Goal: Task Accomplishment & Management: Complete application form

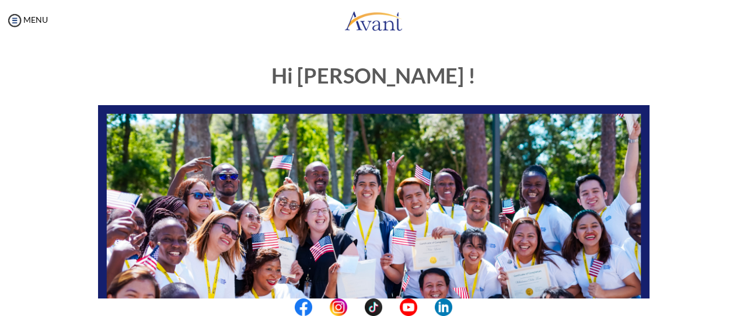
click at [410, 122] on img at bounding box center [374, 260] width 552 height 311
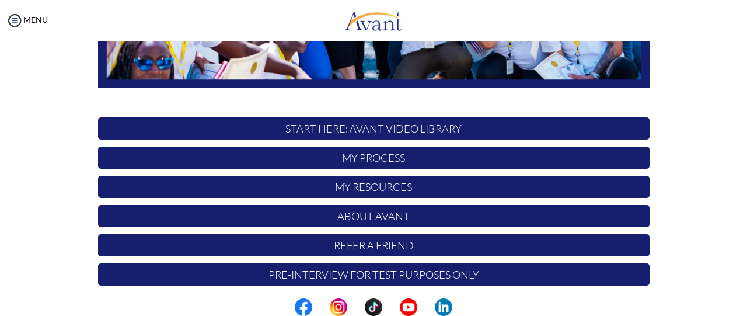
scroll to position [333, 0]
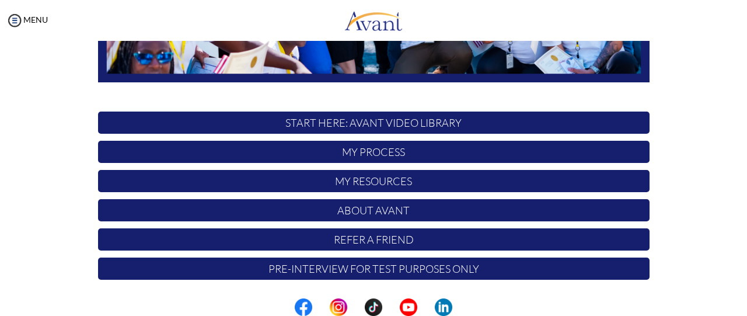
click at [397, 272] on p "Pre-Interview for test purposes only" at bounding box center [374, 269] width 552 height 22
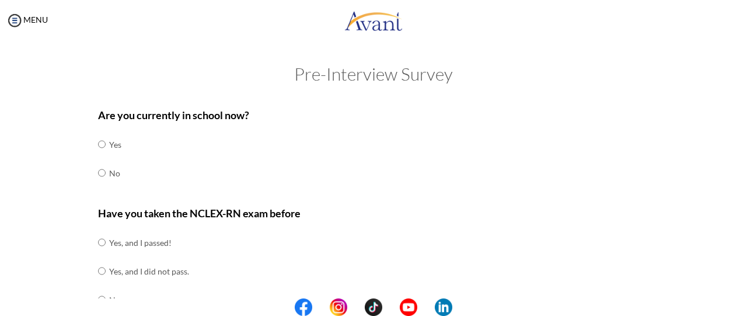
click at [382, 220] on p "Have you taken the NCLEX-RN exam before" at bounding box center [374, 213] width 552 height 16
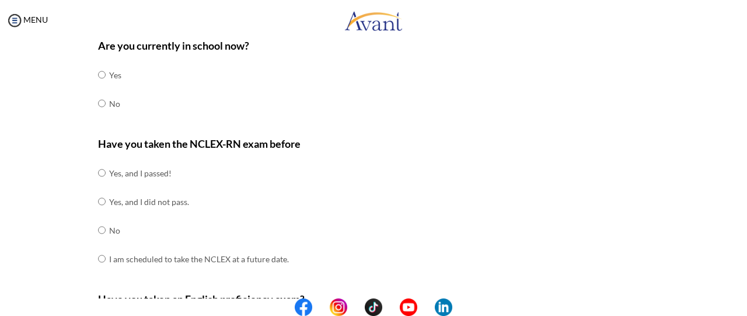
scroll to position [70, 0]
click at [382, 220] on div "Have you taken the NCLEX-RN exam before Yes, and I passed! Yes, and I did not p…" at bounding box center [374, 209] width 552 height 149
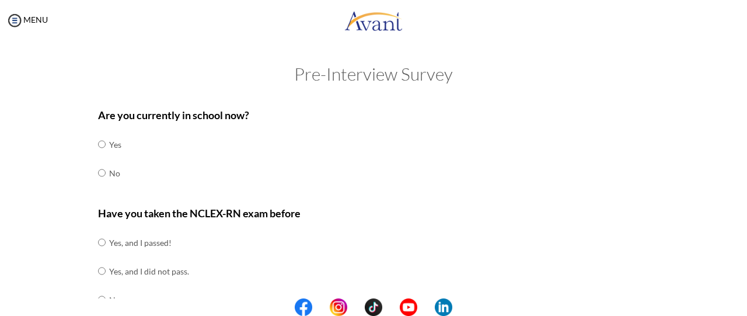
scroll to position [0, 0]
click at [98, 170] on input "radio" at bounding box center [102, 172] width 8 height 23
radio input "true"
click at [132, 171] on div "Are you currently in school now? Yes No" at bounding box center [374, 153] width 552 height 92
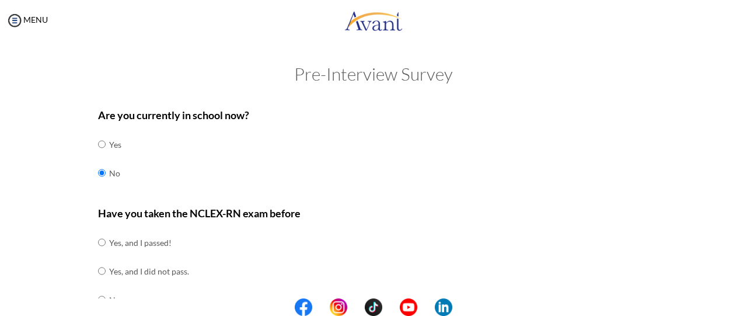
click at [98, 140] on input "radio" at bounding box center [102, 144] width 8 height 23
radio input "true"
click at [98, 171] on input "radio" at bounding box center [102, 172] width 8 height 23
radio input "true"
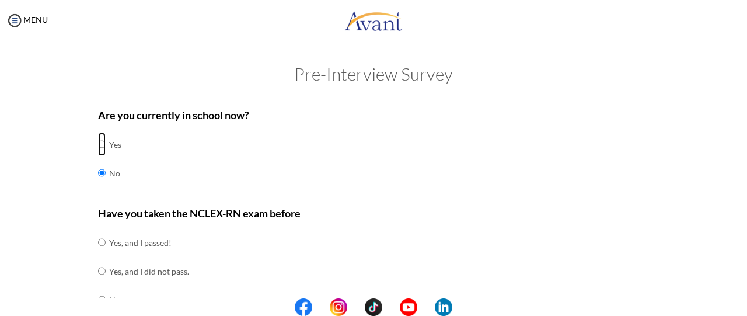
click at [98, 133] on input "radio" at bounding box center [102, 144] width 8 height 23
radio input "true"
click at [98, 161] on input "radio" at bounding box center [102, 172] width 8 height 23
radio input "true"
click at [98, 133] on input "radio" at bounding box center [102, 144] width 8 height 23
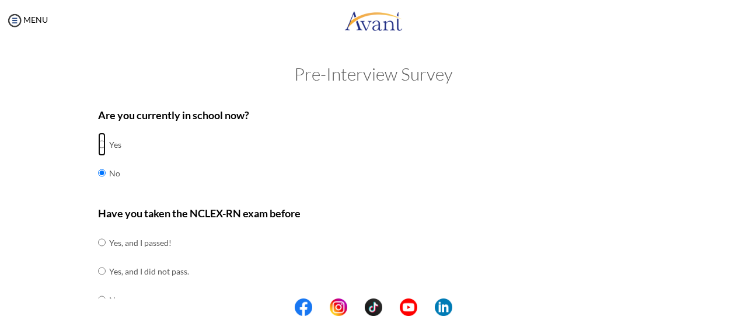
radio input "true"
click at [381, 161] on div "Are you currently in school now? Yes No" at bounding box center [374, 153] width 552 height 92
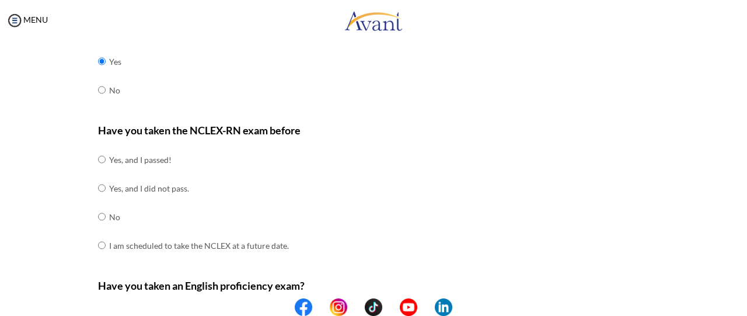
scroll to position [93, 0]
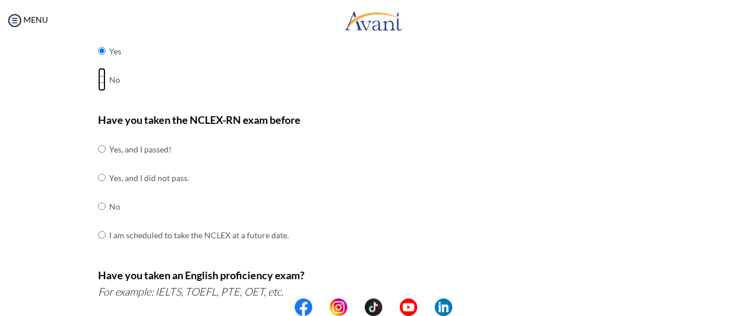
click at [98, 80] on input "radio" at bounding box center [102, 79] width 8 height 23
radio input "true"
click at [98, 39] on input "radio" at bounding box center [102, 50] width 8 height 23
radio input "true"
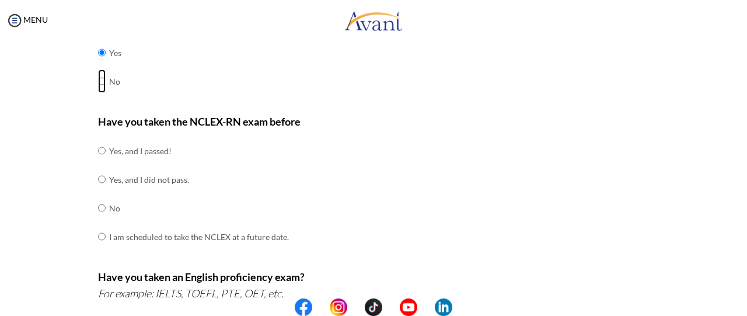
click at [98, 79] on input "radio" at bounding box center [102, 80] width 8 height 23
radio input "true"
click at [98, 206] on input "radio" at bounding box center [102, 207] width 8 height 23
radio input "true"
click at [98, 225] on input "radio" at bounding box center [102, 236] width 8 height 23
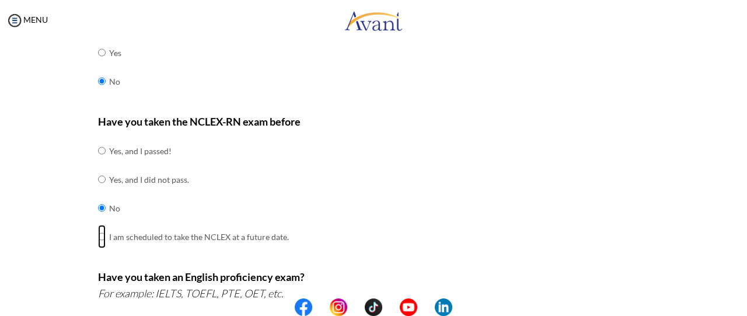
radio input "true"
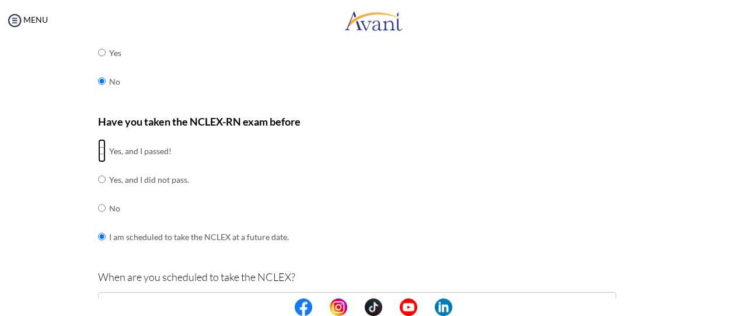
click at [98, 139] on input "radio" at bounding box center [102, 150] width 8 height 23
radio input "true"
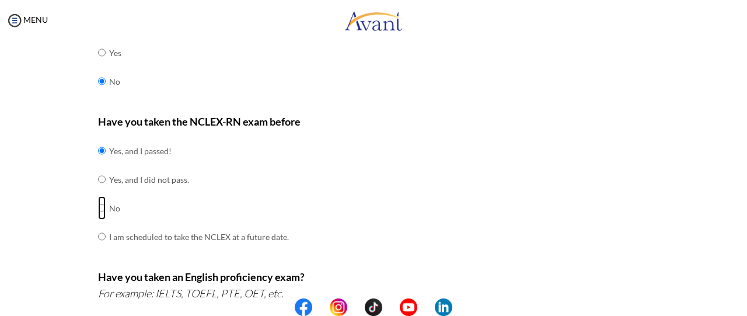
click at [98, 207] on input "radio" at bounding box center [102, 207] width 8 height 23
radio input "true"
click at [457, 250] on div "Have you taken the NCLEX-RN exam before Yes, and I passed! Yes, and I did not p…" at bounding box center [374, 187] width 552 height 149
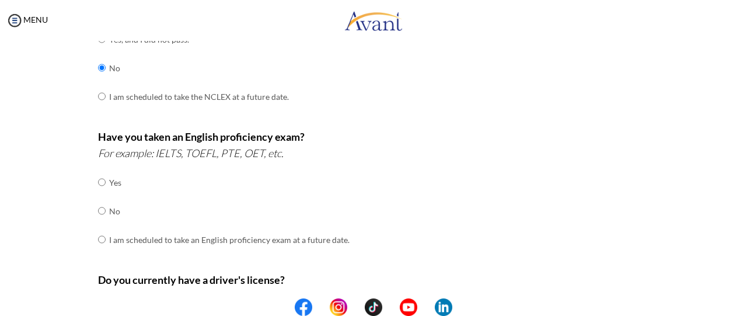
scroll to position [255, 0]
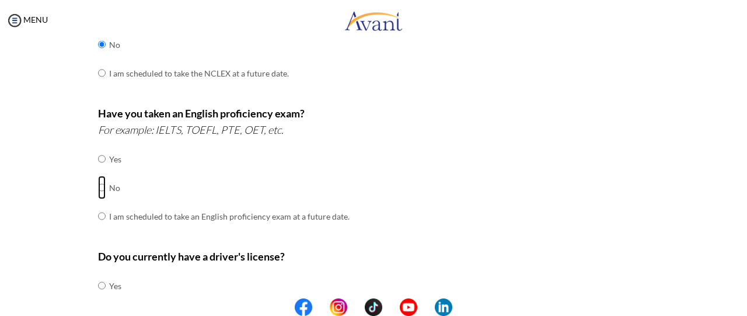
click at [98, 186] on input "radio" at bounding box center [102, 187] width 8 height 23
radio input "true"
click at [367, 237] on div "Have you taken an English proficiency exam? For example: IELTS, TOEFL, PTE, OET…" at bounding box center [374, 173] width 552 height 137
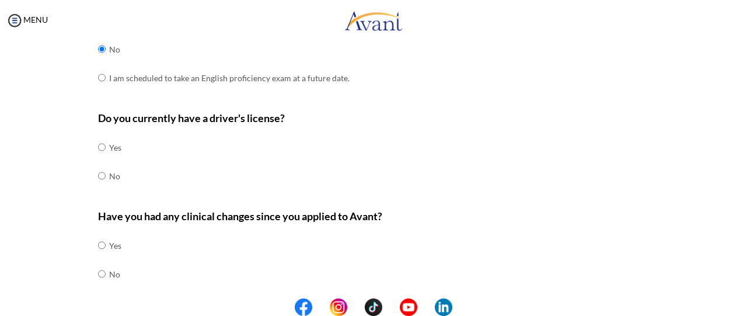
scroll to position [395, 0]
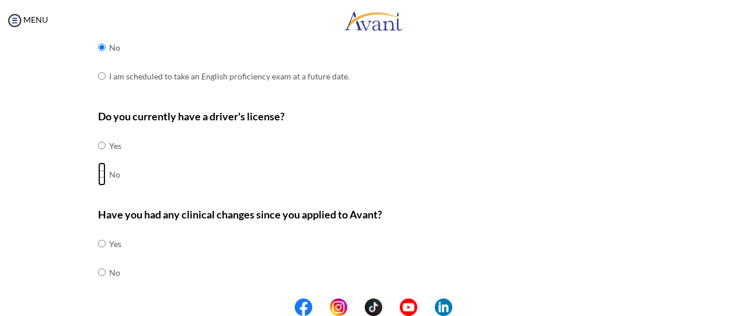
click at [98, 173] on input "radio" at bounding box center [102, 173] width 8 height 23
radio input "true"
click at [446, 191] on div "Do you currently have a driver's license? Yes No" at bounding box center [374, 154] width 552 height 92
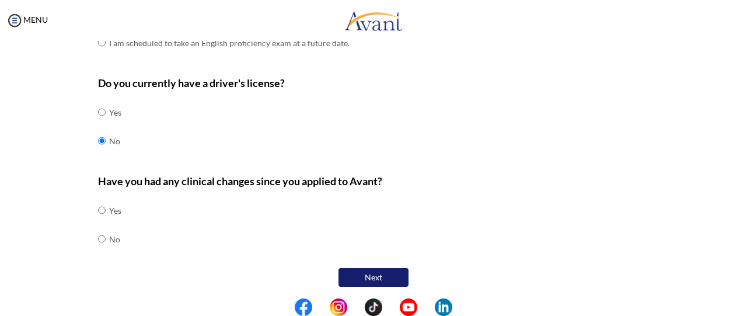
scroll to position [429, 0]
click at [98, 237] on input "radio" at bounding box center [102, 238] width 8 height 23
radio input "true"
click at [375, 273] on button "Next" at bounding box center [374, 277] width 70 height 19
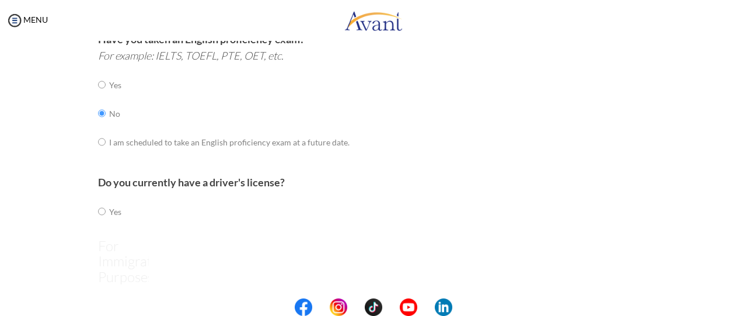
scroll to position [23, 0]
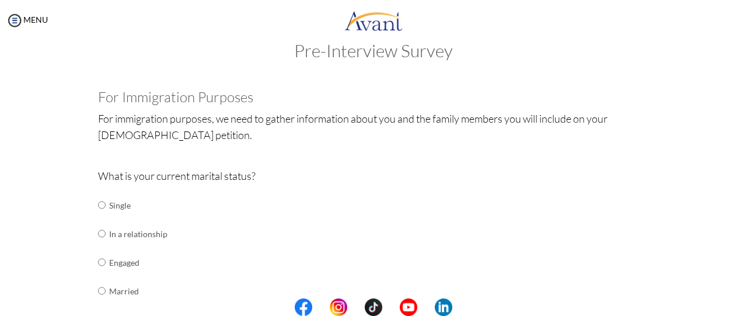
click at [98, 290] on input "radio" at bounding box center [102, 290] width 8 height 23
radio input "true"
click at [436, 288] on div "What is your current marital status? Single In a relationship Engaged Married S…" at bounding box center [374, 285] width 552 height 235
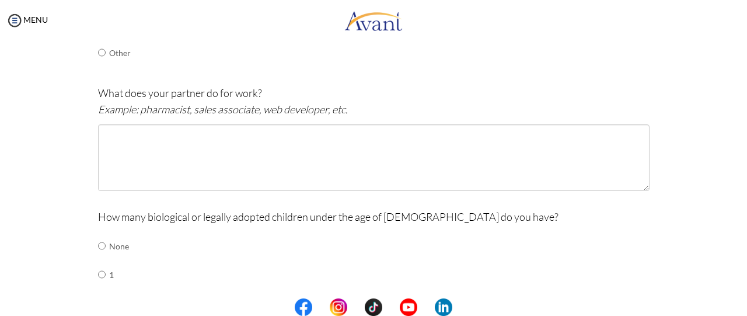
scroll to position [350, 0]
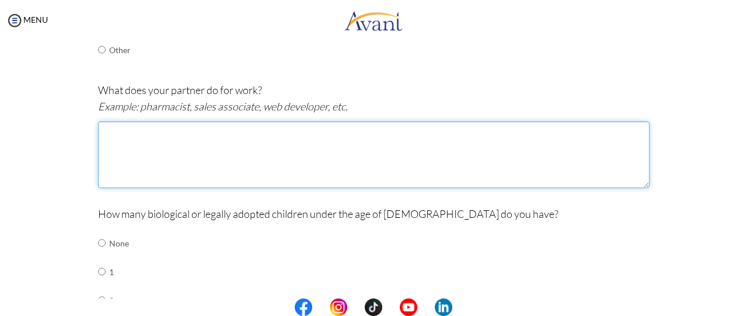
click at [632, 171] on textarea at bounding box center [374, 154] width 552 height 67
type textarea "An Accountant"
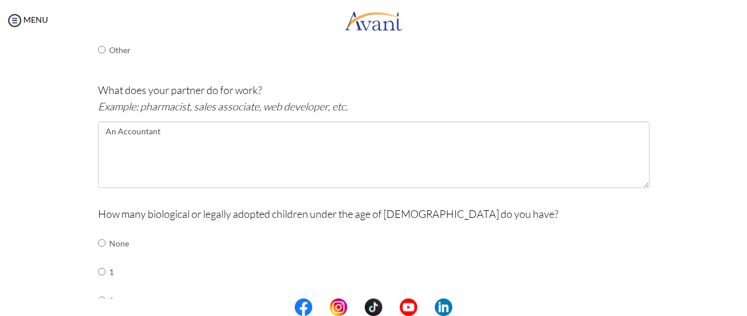
click at [547, 281] on div "How many biological or legally adopted children under the age of [DEMOGRAPHIC_D…" at bounding box center [374, 309] width 552 height 207
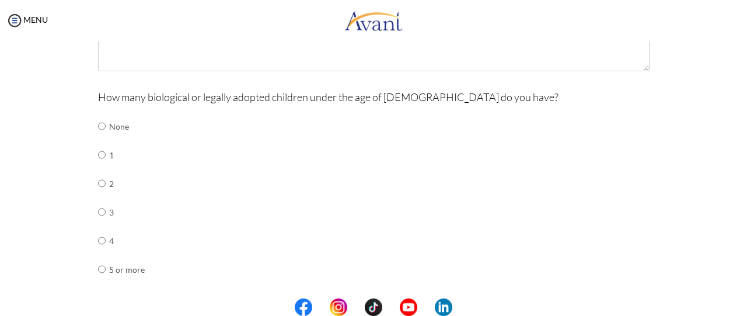
scroll to position [491, 0]
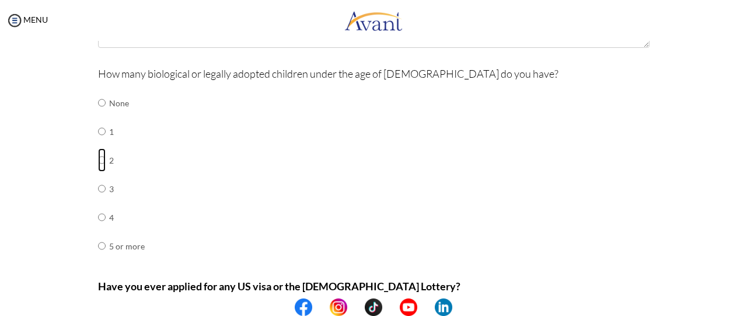
click at [98, 158] on input "radio" at bounding box center [102, 159] width 8 height 23
radio input "true"
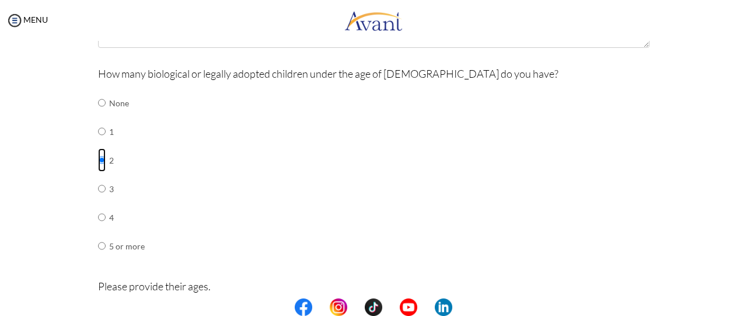
click at [312, 242] on div "How many biological or legally adopted children under the age of [DEMOGRAPHIC_D…" at bounding box center [374, 168] width 552 height 207
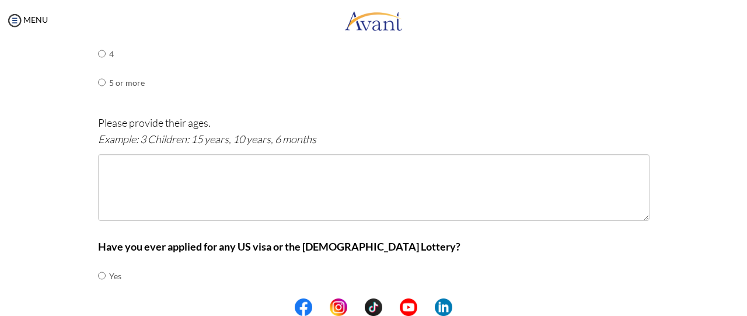
scroll to position [677, 0]
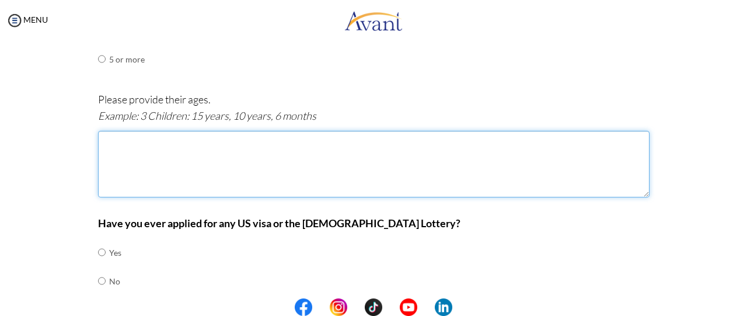
click at [103, 136] on textarea at bounding box center [374, 164] width 552 height 67
type textarea "1st is 8 years 2nd is 4years"
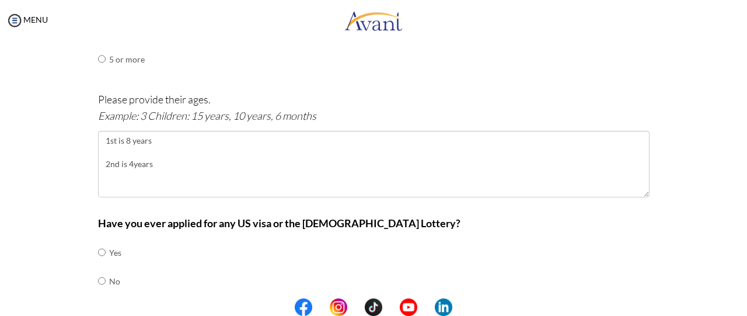
click at [149, 246] on div "Have you ever applied for any US visa or the [DEMOGRAPHIC_DATA] Lottery? Yes No" at bounding box center [374, 261] width 552 height 92
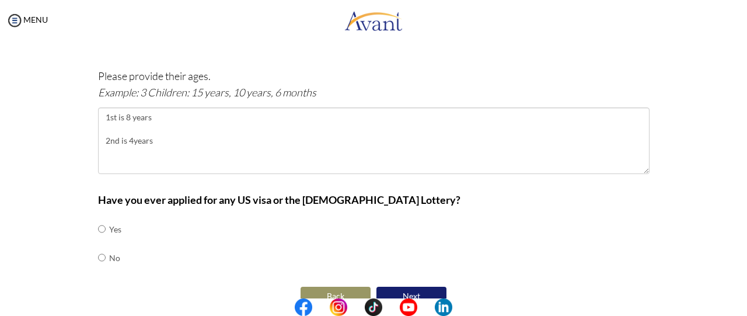
scroll to position [718, 0]
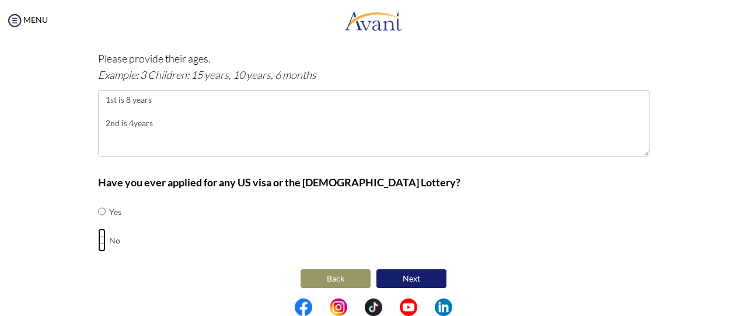
click at [98, 235] on input "radio" at bounding box center [102, 239] width 8 height 23
radio input "true"
click at [408, 276] on button "Next" at bounding box center [412, 278] width 70 height 19
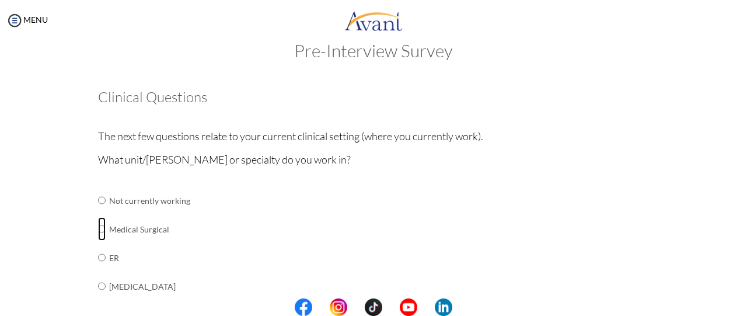
click at [98, 228] on input "radio" at bounding box center [102, 228] width 8 height 23
radio input "true"
click at [98, 246] on input "radio" at bounding box center [102, 257] width 8 height 23
radio input "true"
click at [98, 274] on input "radio" at bounding box center [102, 285] width 8 height 23
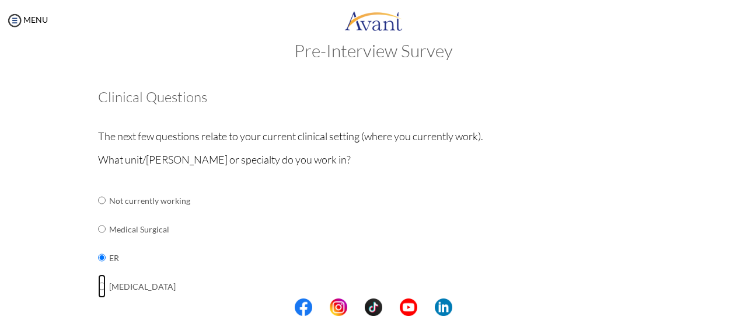
radio input "true"
click at [98, 231] on input "radio" at bounding box center [102, 228] width 8 height 23
radio input "true"
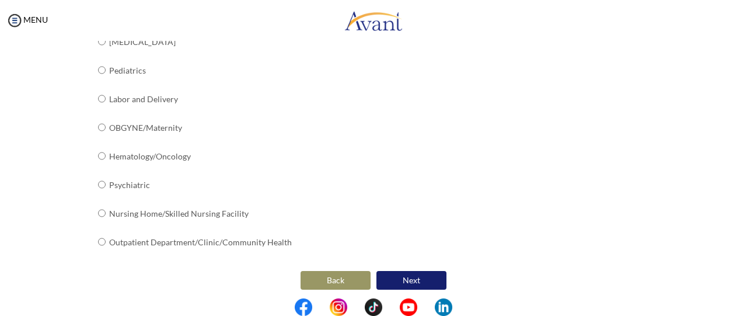
scroll to position [527, 0]
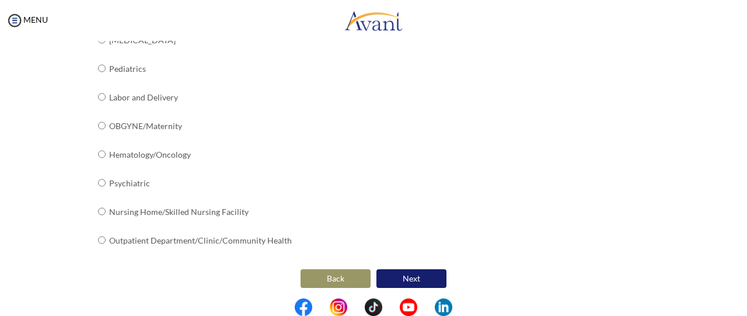
click at [415, 274] on button "Next" at bounding box center [412, 278] width 70 height 19
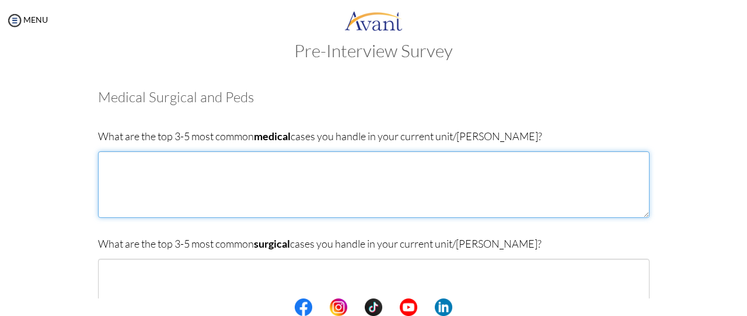
click at [114, 170] on textarea at bounding box center [374, 184] width 552 height 67
click at [105, 171] on textarea "[MEDICAL_DATA]" at bounding box center [374, 184] width 552 height 67
click at [103, 180] on textarea "[MEDICAL_DATA]" at bounding box center [374, 184] width 552 height 67
click at [147, 158] on textarea "[MEDICAL_DATA]" at bounding box center [374, 184] width 552 height 67
click at [134, 190] on textarea "[MEDICAL_DATA] [MEDICAL_DATA] Hypertention" at bounding box center [374, 184] width 552 height 67
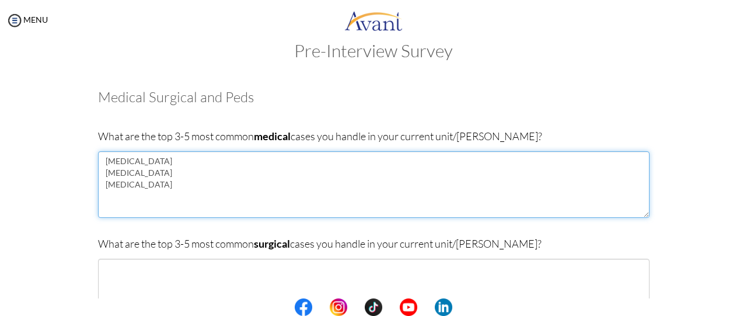
click at [106, 161] on textarea "[MEDICAL_DATA] [MEDICAL_DATA] [MEDICAL_DATA]" at bounding box center [374, 184] width 552 height 67
click at [156, 190] on textarea "[MEDICAL_DATA] [MEDICAL_DATA] [MEDICAL_DATA]" at bounding box center [374, 184] width 552 height 67
type textarea "[MEDICAL_DATA] [MEDICAL_DATA] [MEDICAL_DATA]"
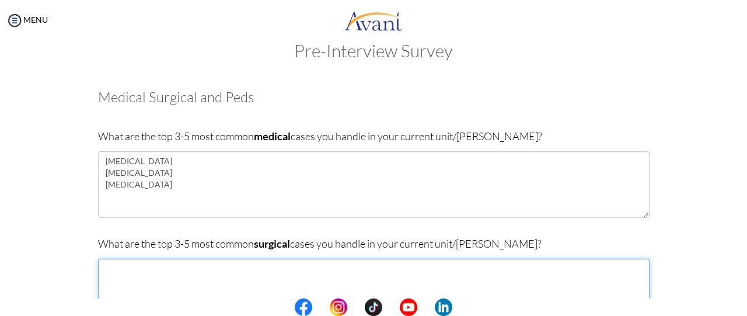
click at [126, 270] on textarea at bounding box center [374, 292] width 552 height 67
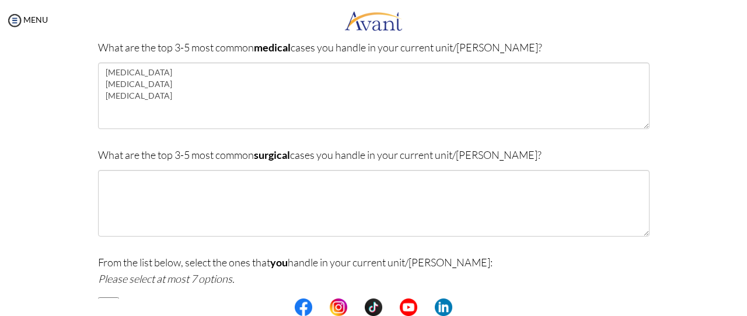
scroll to position [140, 0]
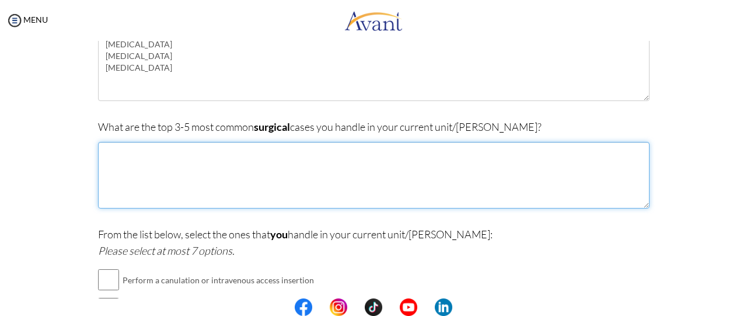
click at [112, 152] on textarea at bounding box center [374, 175] width 552 height 67
click at [152, 157] on textarea "Intestinal Obstraction" at bounding box center [374, 175] width 552 height 67
click at [162, 154] on textarea "Intestinal Obstraction" at bounding box center [374, 175] width 552 height 67
click at [183, 154] on textarea "[MEDICAL_DATA]" at bounding box center [374, 175] width 552 height 67
click at [130, 186] on textarea "[MEDICAL_DATA] Hernias [MEDICAL_DATA] peritonitise" at bounding box center [374, 175] width 552 height 67
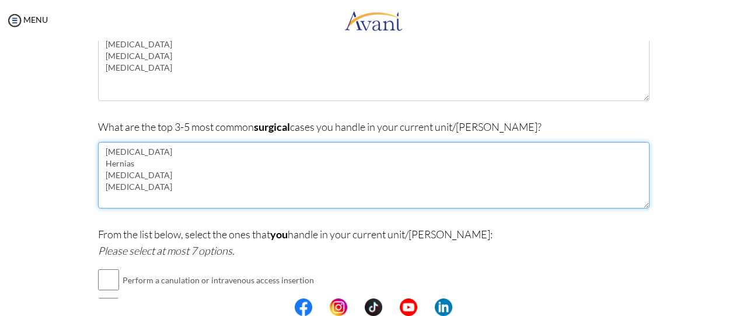
click at [140, 189] on textarea "[MEDICAL_DATA] Hernias [MEDICAL_DATA] [MEDICAL_DATA]" at bounding box center [374, 175] width 552 height 67
type textarea "[MEDICAL_DATA] Hernias [MEDICAL_DATA] [MEDICAL_DATA] Traumas"
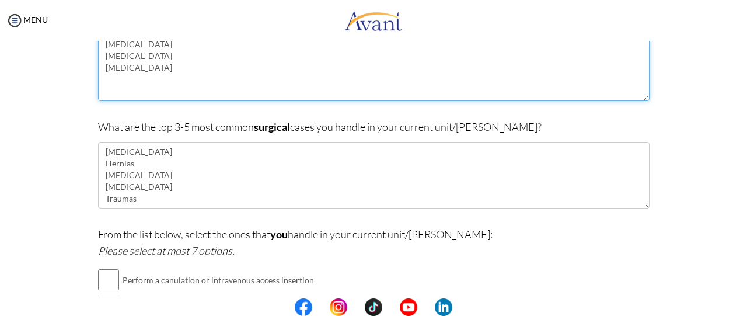
click at [111, 79] on textarea "[MEDICAL_DATA] [MEDICAL_DATA] [MEDICAL_DATA]" at bounding box center [374, 67] width 552 height 67
click at [151, 69] on textarea "[MEDICAL_DATA] [MEDICAL_DATA] [MEDICAL_DATA]" at bounding box center [374, 67] width 552 height 67
click at [105, 81] on textarea "[MEDICAL_DATA] [MEDICAL_DATA] [MEDICAL_DATA] [PERSON_NAME] cell disease" at bounding box center [374, 67] width 552 height 67
click at [162, 80] on textarea "[MEDICAL_DATA] [MEDICAL_DATA] [MEDICAL_DATA] [MEDICAL_DATA]" at bounding box center [374, 67] width 552 height 67
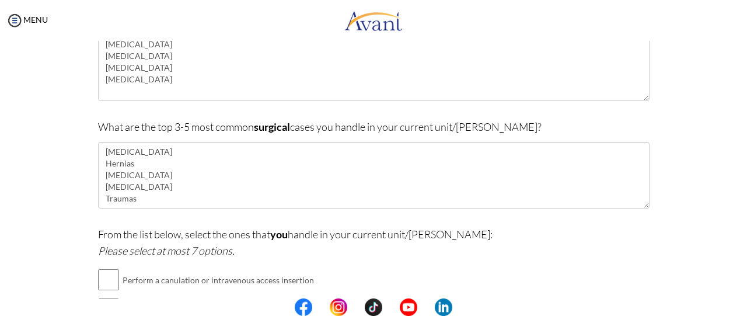
click at [673, 108] on div "Are you currently in school now? Yes No Have you taken the NCLEX-RN exam before…" at bounding box center [373, 246] width 683 height 570
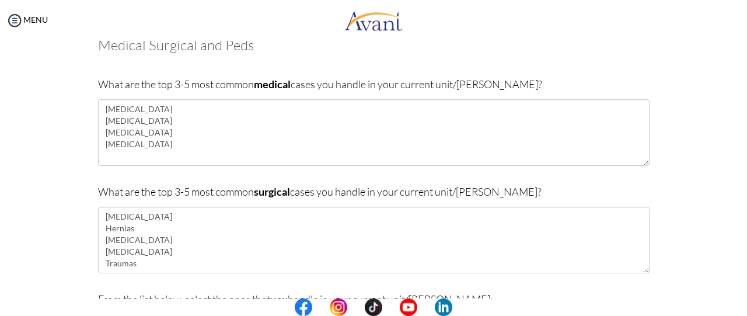
scroll to position [70, 0]
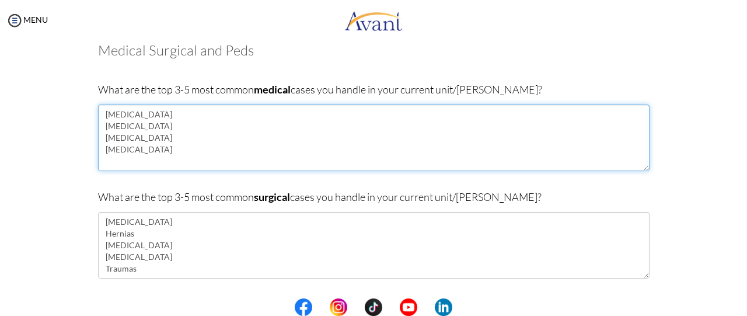
click at [164, 152] on textarea "[MEDICAL_DATA] [MEDICAL_DATA] [MEDICAL_DATA] [MEDICAL_DATA]" at bounding box center [374, 138] width 552 height 67
click at [136, 162] on textarea "[MEDICAL_DATA] [MEDICAL_DATA] [MEDICAL_DATA] [MEDICAL_DATA] gastroentaritis" at bounding box center [374, 138] width 552 height 67
type textarea "[MEDICAL_DATA] [MEDICAL_DATA] [MEDICAL_DATA] [MEDICAL_DATA] [MEDICAL_DATA]"
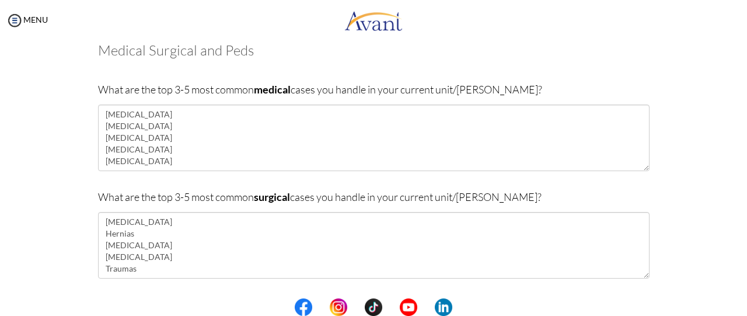
click at [480, 288] on div "What are the top 3-5 most common surgical cases you handle in your current unit…" at bounding box center [374, 240] width 552 height 102
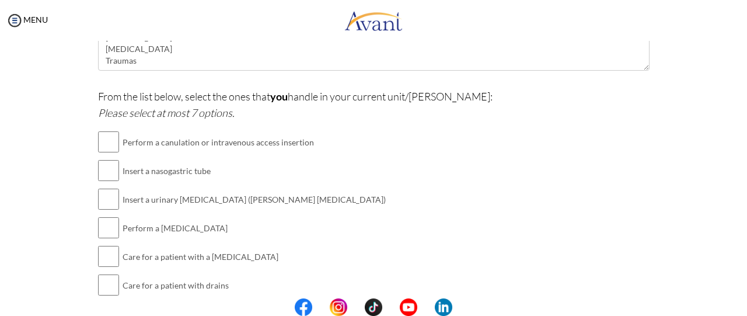
scroll to position [280, 0]
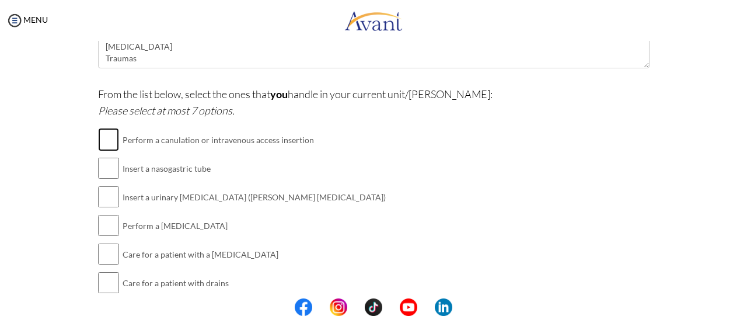
click at [108, 137] on input "checkbox" at bounding box center [108, 139] width 21 height 23
checkbox input "true"
click at [106, 165] on input "checkbox" at bounding box center [108, 168] width 21 height 23
checkbox input "true"
click at [105, 194] on input "checkbox" at bounding box center [108, 196] width 21 height 23
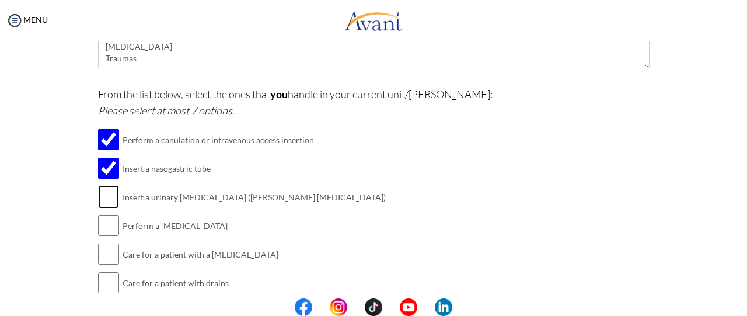
checkbox input "true"
click at [106, 224] on input "checkbox" at bounding box center [108, 225] width 21 height 23
checkbox input "true"
click at [106, 255] on input "checkbox" at bounding box center [108, 253] width 21 height 23
checkbox input "true"
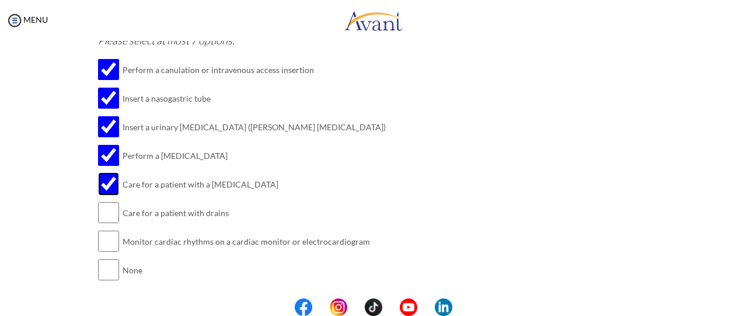
scroll to position [374, 0]
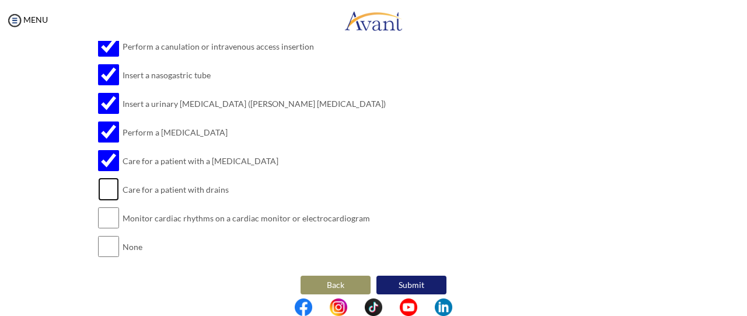
click at [105, 185] on input "checkbox" at bounding box center [108, 189] width 21 height 23
checkbox input "true"
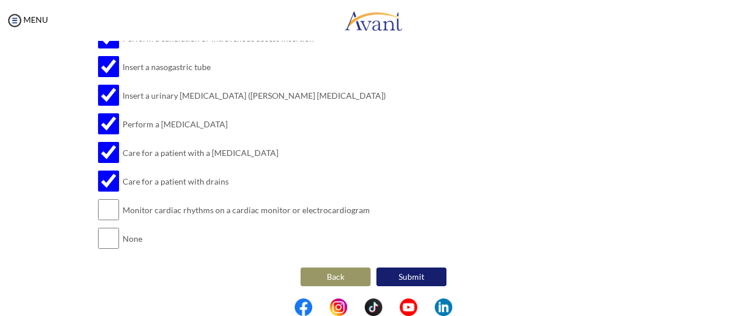
click at [335, 273] on button "Back" at bounding box center [336, 276] width 70 height 19
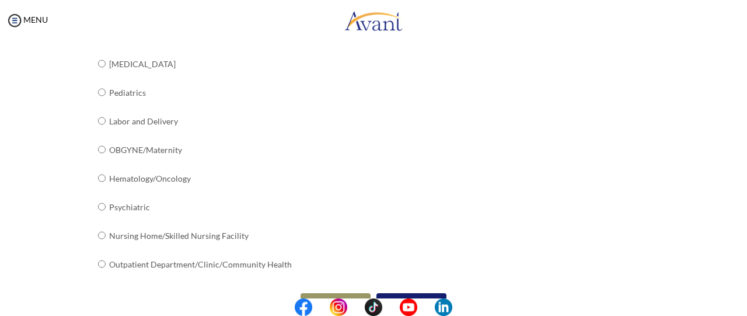
scroll to position [527, 0]
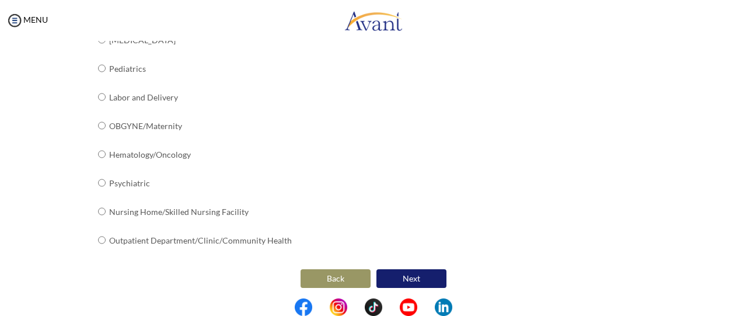
click at [336, 272] on button "Back" at bounding box center [336, 278] width 70 height 19
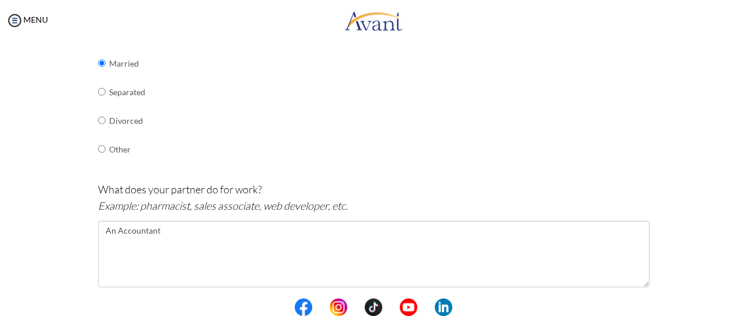
click at [425, 161] on div "What is your current marital status? Single In a relationship Engaged Married S…" at bounding box center [374, 57] width 552 height 235
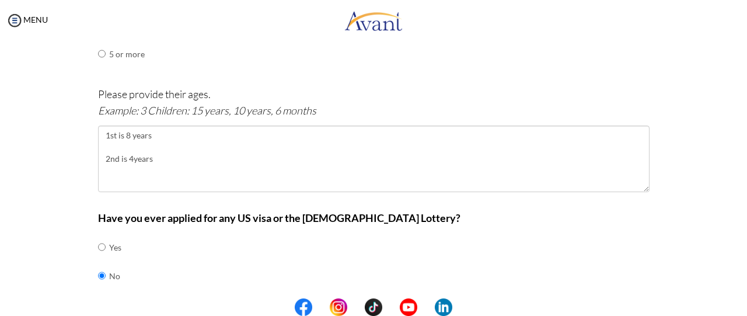
scroll to position [718, 0]
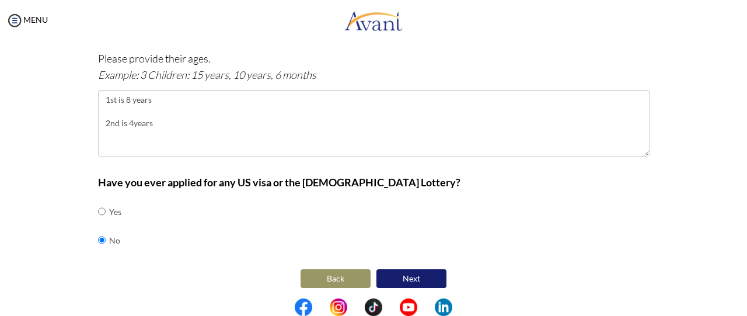
click at [336, 279] on button "Back" at bounding box center [336, 278] width 70 height 19
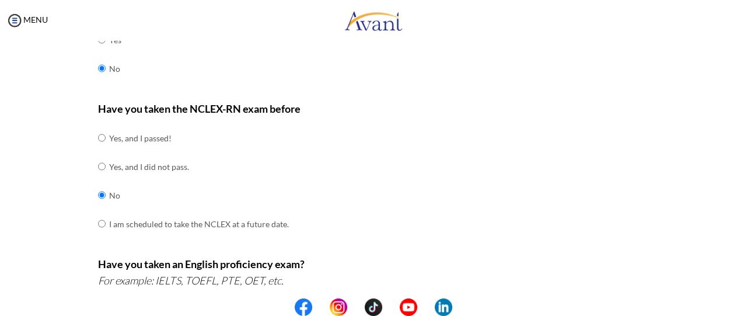
click at [637, 66] on div "Are you currently in school now? Yes No" at bounding box center [374, 48] width 552 height 92
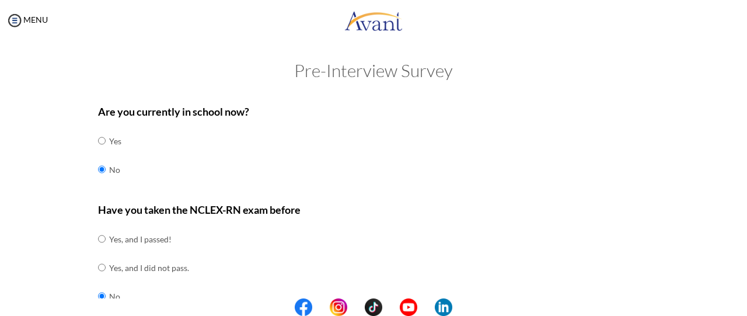
scroll to position [0, 0]
